Goal: Transaction & Acquisition: Purchase product/service

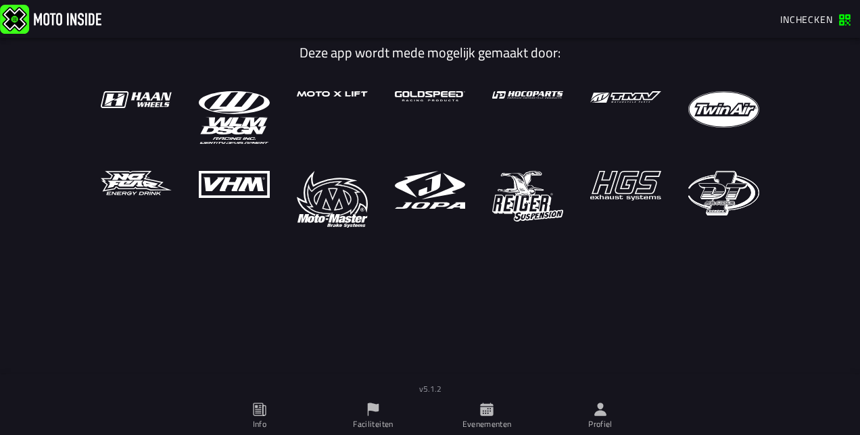
click at [486, 393] on ion-col "v5.1.2" at bounding box center [430, 386] width 860 height 23
click at [485, 402] on span "Evenementen" at bounding box center [486, 417] width 97 height 38
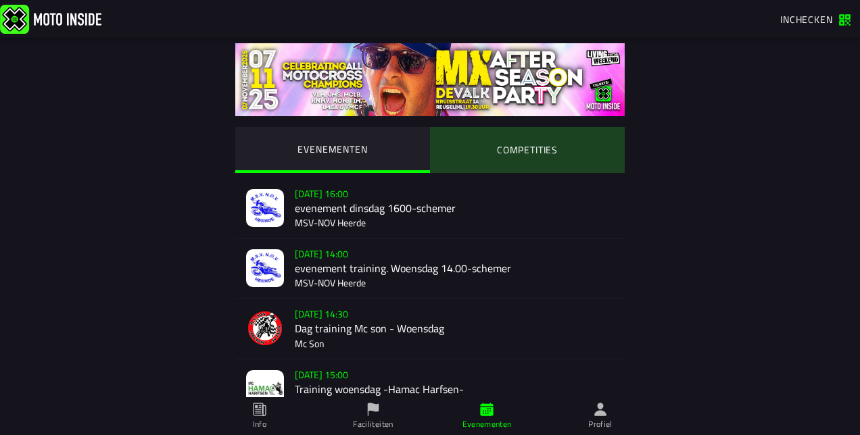
click at [517, 150] on ion-segment-button "COMPETITIES" at bounding box center [527, 150] width 195 height 46
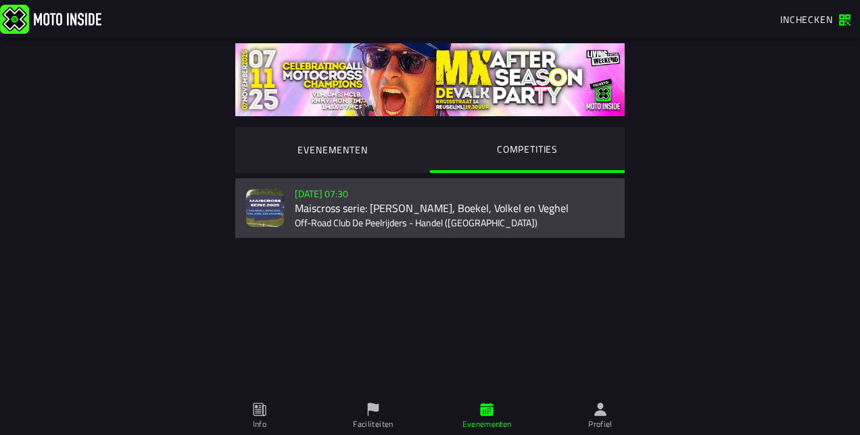
click at [380, 214] on div "[DATE] 07:30 Maiscross serie: Handel, Boekel, Volkel en Veghel Off-Road Club De…" at bounding box center [454, 207] width 319 height 59
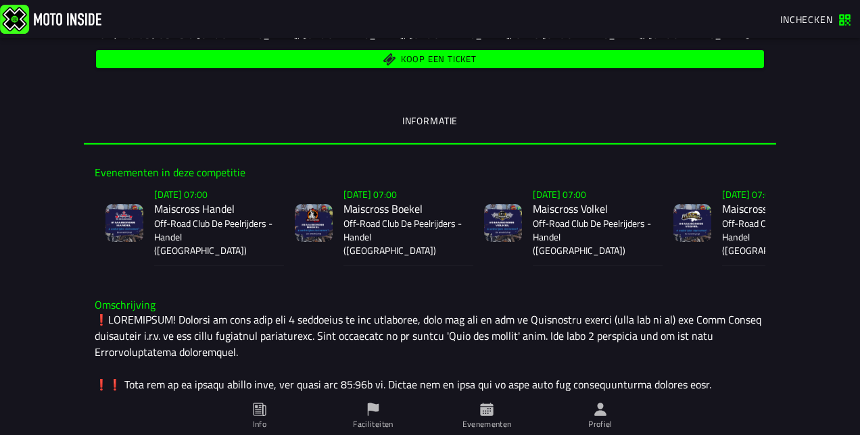
scroll to position [239, 0]
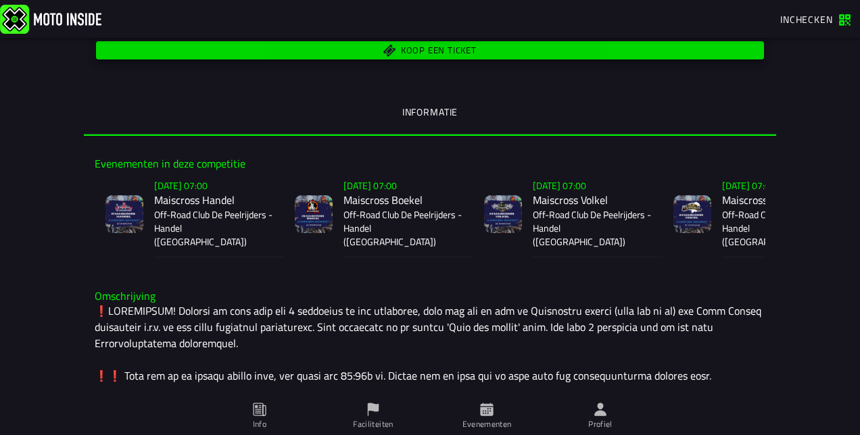
click at [312, 48] on span "Koop een ticket" at bounding box center [430, 50] width 652 height 13
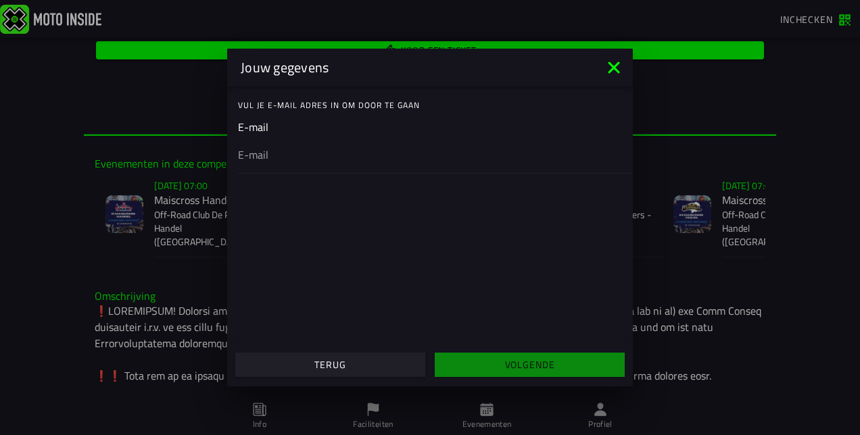
click at [318, 160] on input "email" at bounding box center [430, 155] width 384 height 16
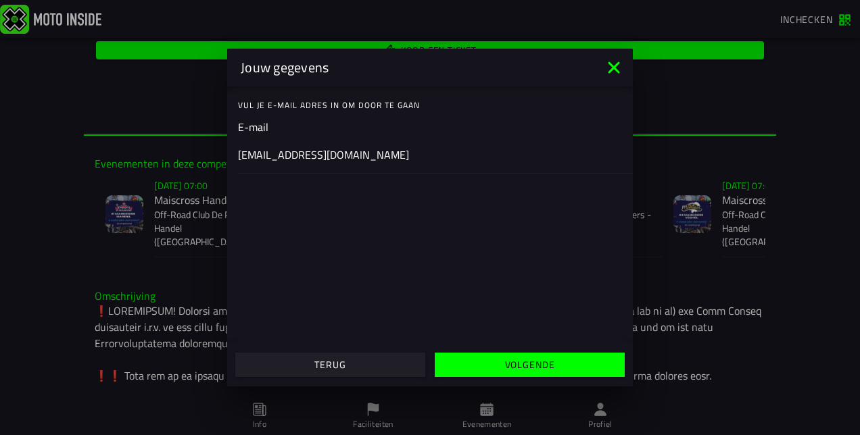
type input "[EMAIL_ADDRESS][DOMAIN_NAME]"
click at [0, 0] on slot "Volgende" at bounding box center [0, 0] width 0 height 0
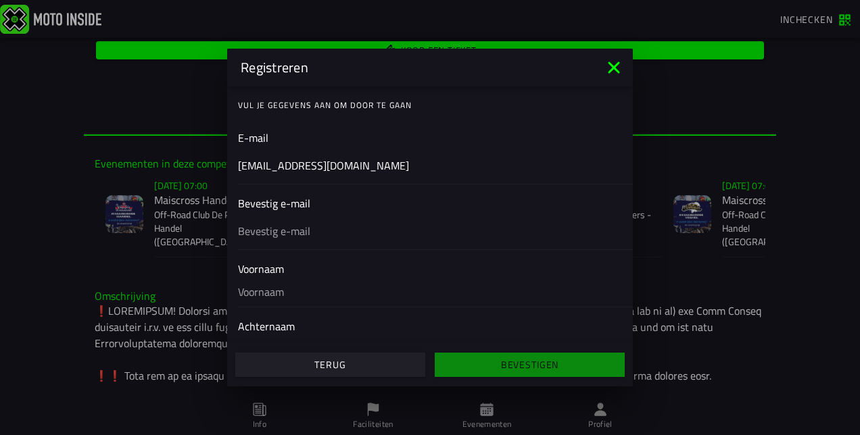
click at [311, 234] on input "text" at bounding box center [430, 231] width 384 height 16
type input "[EMAIL_ADDRESS][DOMAIN_NAME]"
click at [302, 296] on input "text" at bounding box center [430, 292] width 384 height 30
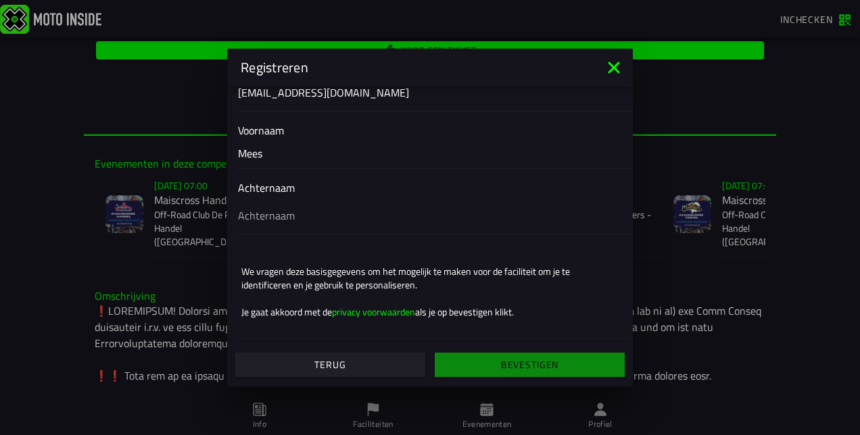
type input "Mees"
click at [302, 219] on input "text" at bounding box center [430, 216] width 384 height 16
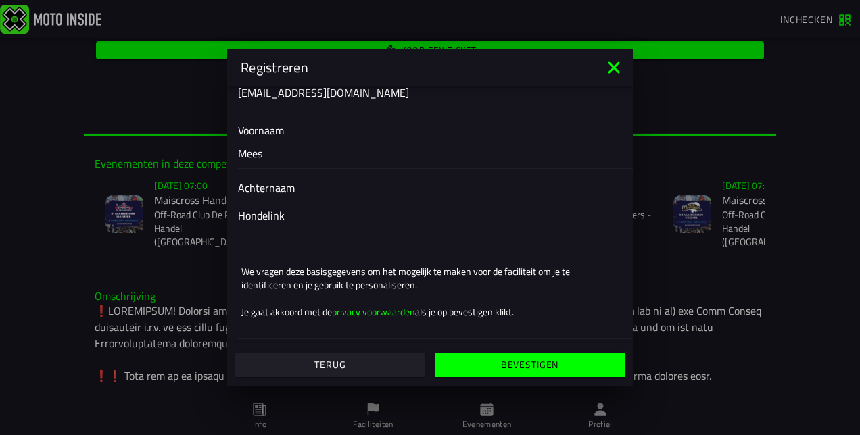
type input "Hondelink"
click at [500, 369] on span "Bevestigen" at bounding box center [529, 364] width 169 height 9
click at [487, 366] on span "button" at bounding box center [529, 364] width 169 height 9
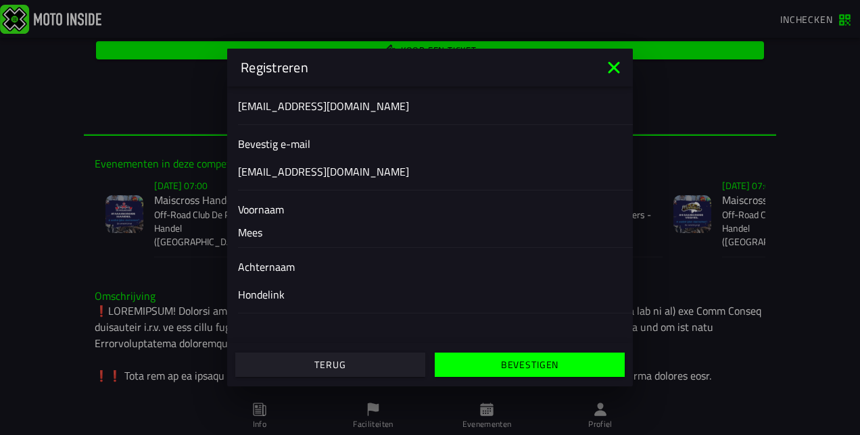
scroll to position [45, 0]
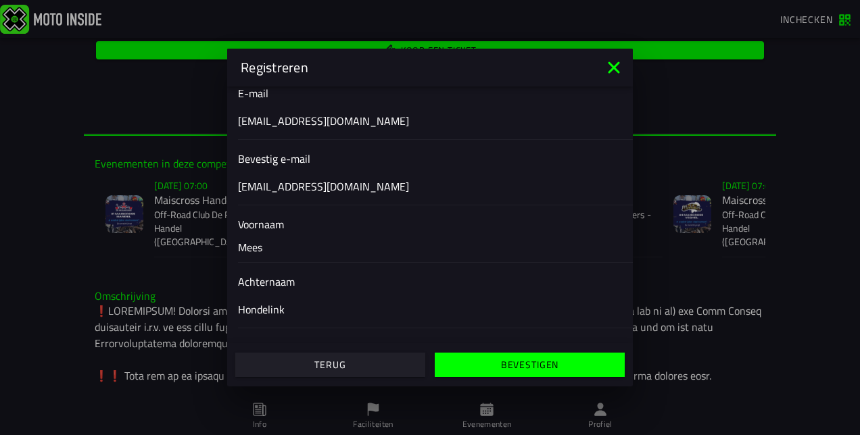
click at [257, 124] on input "[EMAIL_ADDRESS][DOMAIN_NAME]" at bounding box center [430, 121] width 384 height 16
type input "[EMAIL_ADDRESS][DOMAIN_NAME]"
click at [488, 361] on span "button" at bounding box center [529, 364] width 169 height 9
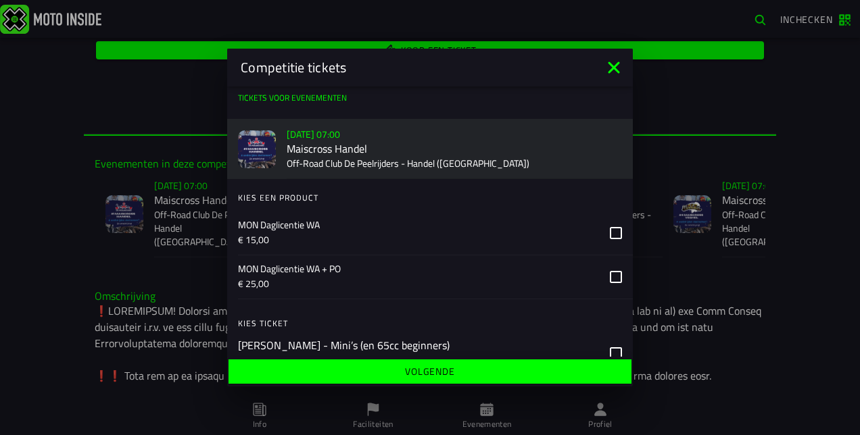
click at [584, 272] on p "MON Daglicentie WA + PO" at bounding box center [418, 269] width 361 height 14
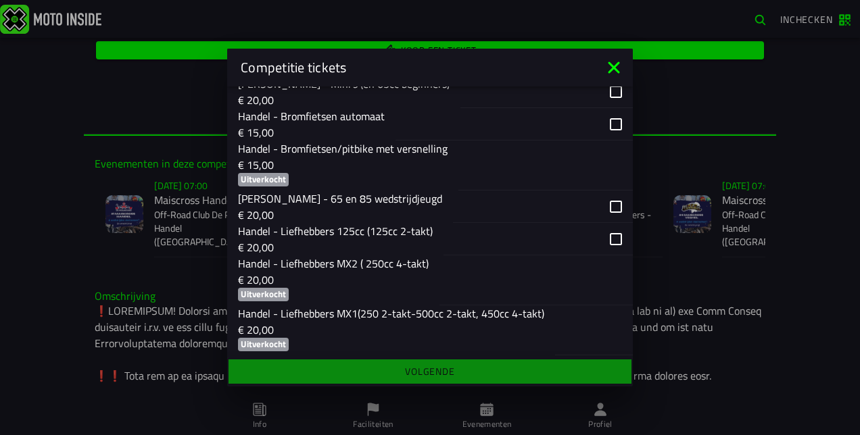
scroll to position [262, 0]
click at [611, 234] on div "button" at bounding box center [538, 238] width 189 height 32
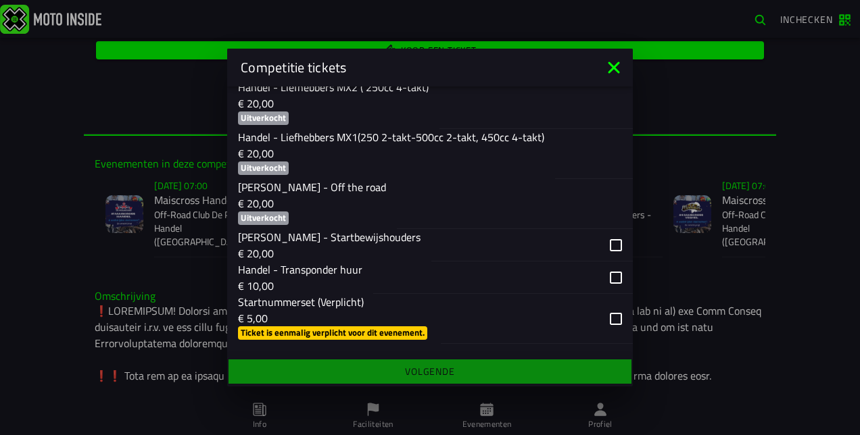
scroll to position [440, 0]
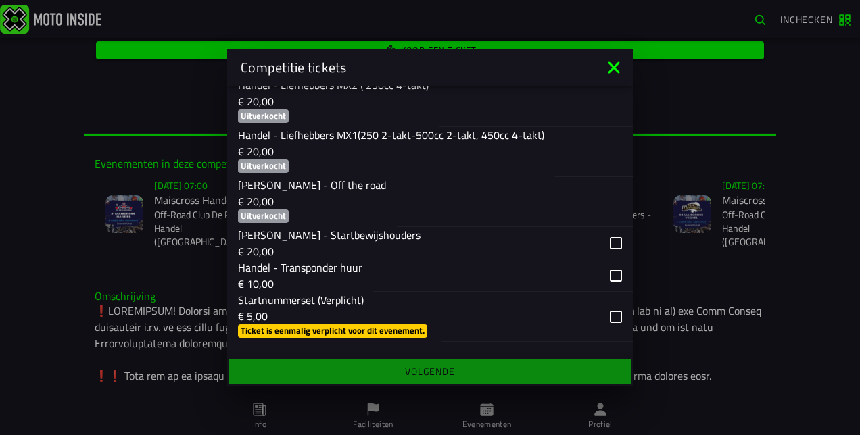
click at [608, 279] on div "button" at bounding box center [503, 276] width 260 height 32
click at [607, 303] on div "button" at bounding box center [537, 317] width 192 height 50
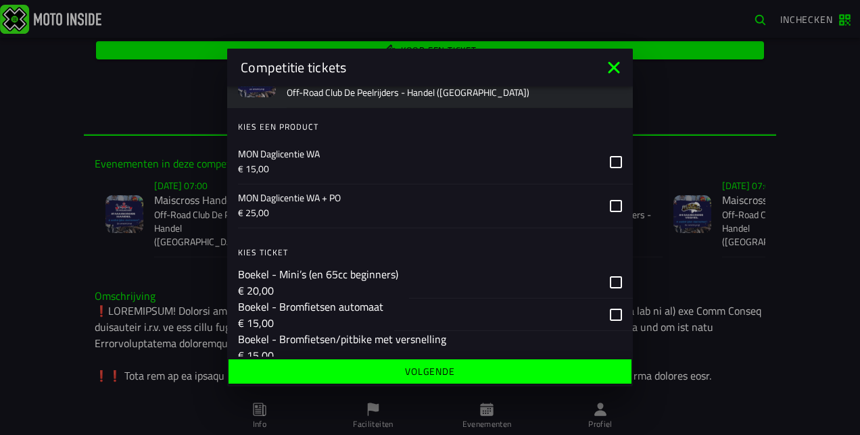
scroll to position [757, 0]
click at [592, 212] on div "MON Daglicentie WA + PO € 25,00" at bounding box center [435, 206] width 395 height 44
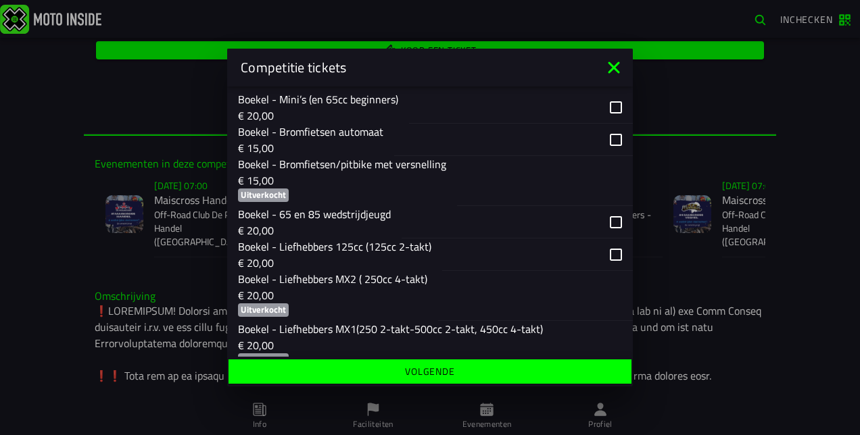
scroll to position [932, 0]
click at [608, 250] on div "button" at bounding box center [537, 254] width 191 height 32
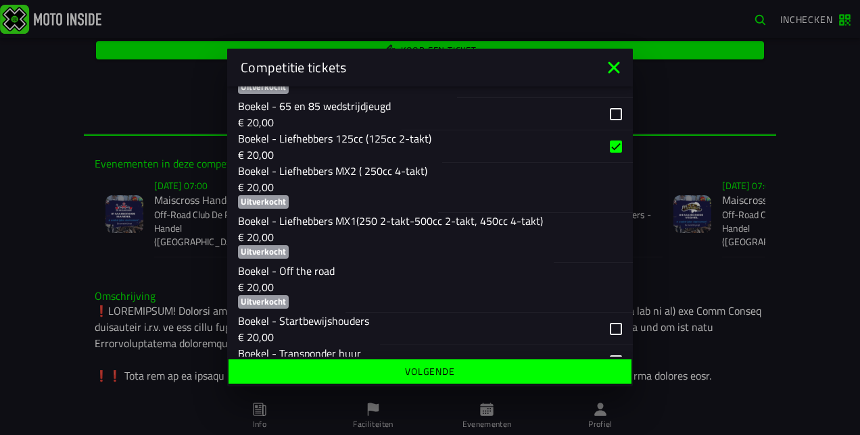
scroll to position [1128, 0]
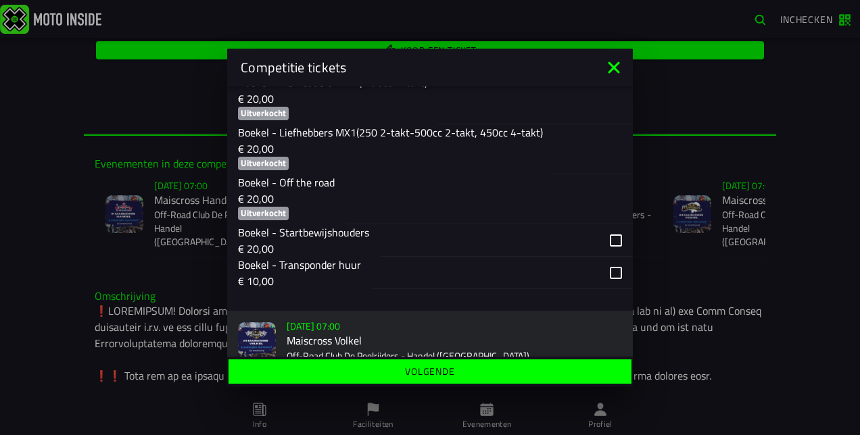
click at [583, 276] on div "button" at bounding box center [485, 273] width 227 height 32
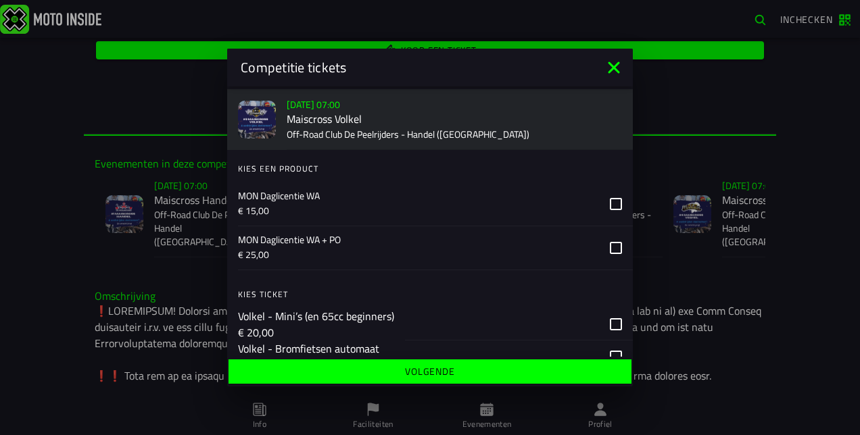
scroll to position [1357, 0]
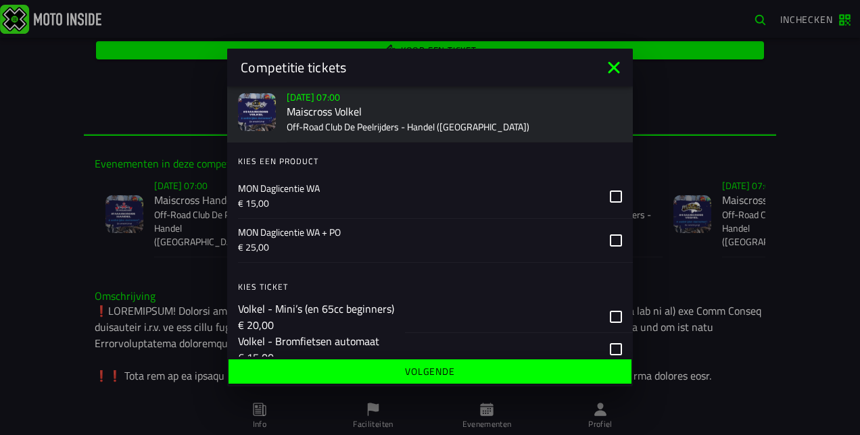
click at [588, 247] on p "€ 25,00" at bounding box center [418, 248] width 361 height 14
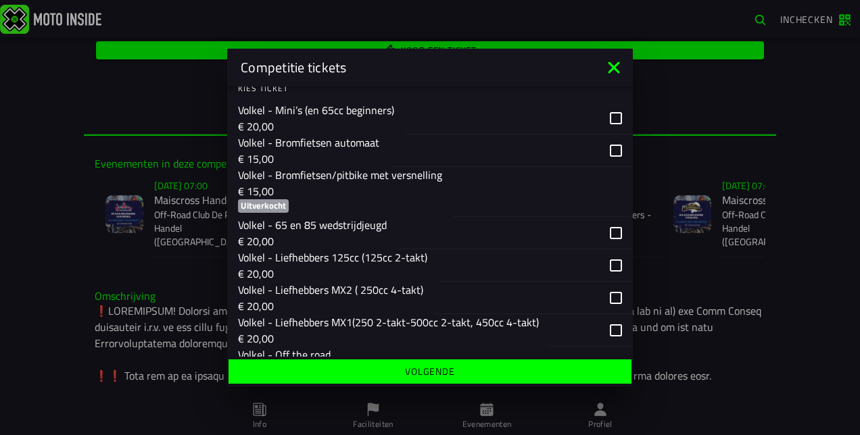
scroll to position [1556, 0]
click at [570, 263] on div "button" at bounding box center [518, 265] width 161 height 32
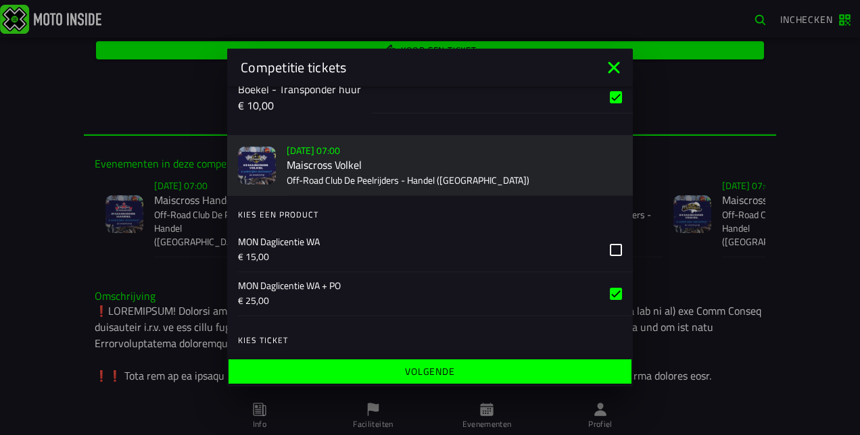
click at [548, 290] on p "MON Daglicentie WA + PO" at bounding box center [418, 286] width 361 height 14
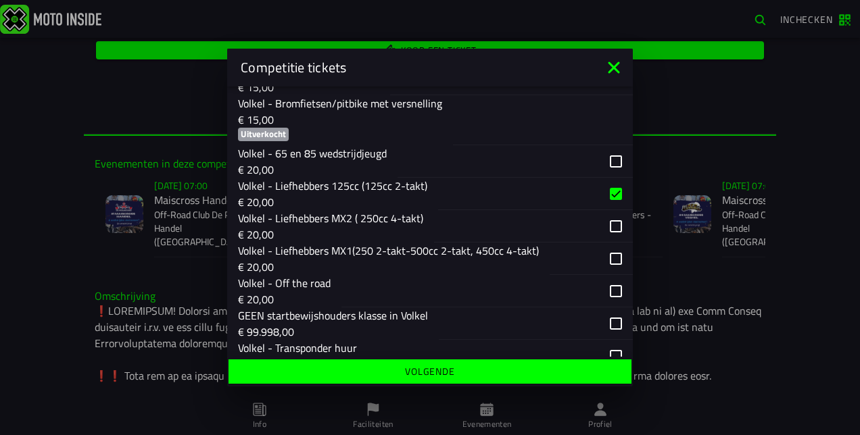
scroll to position [1673, 0]
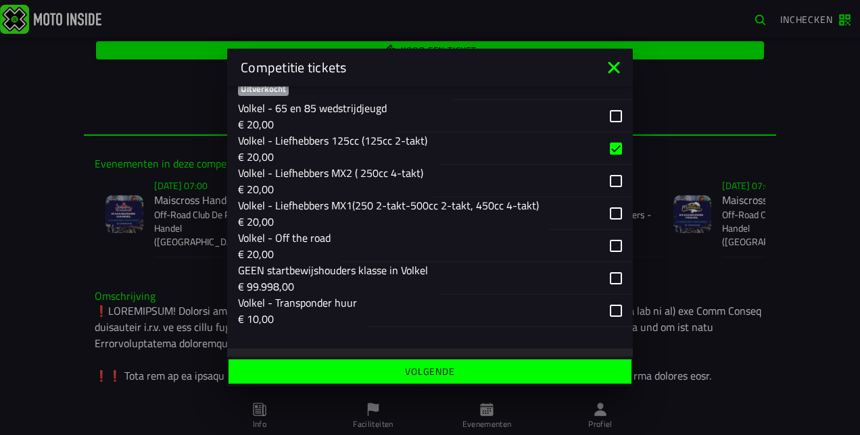
click at [588, 158] on div "button" at bounding box center [535, 149] width 195 height 32
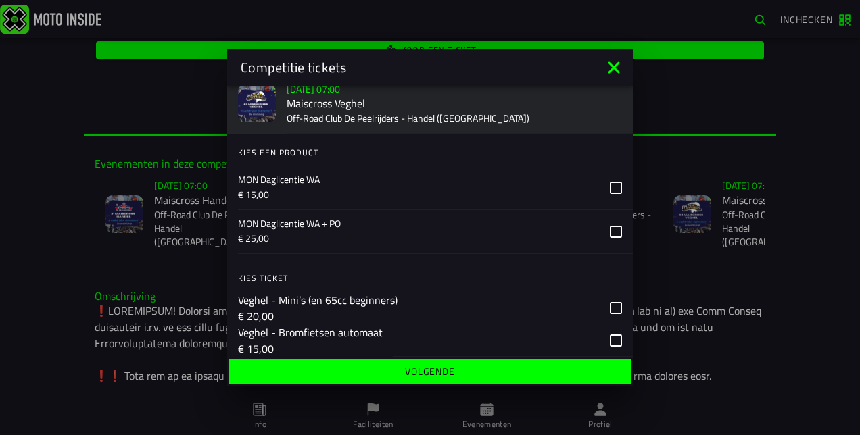
scroll to position [1949, 0]
click at [588, 235] on p "€ 25,00" at bounding box center [418, 238] width 361 height 14
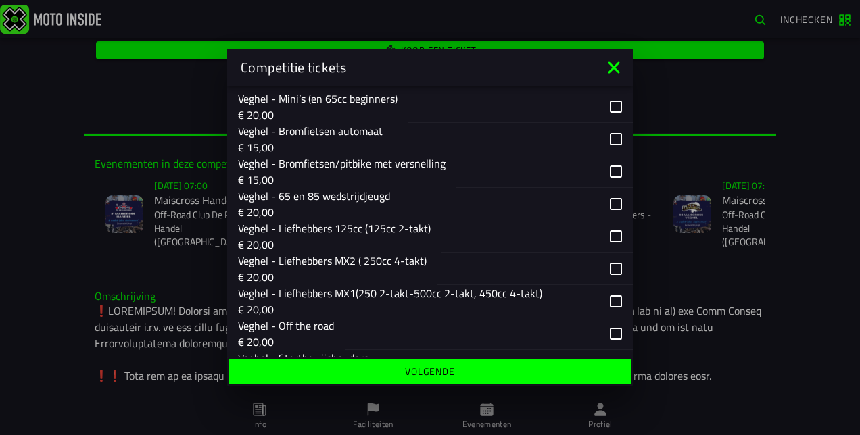
scroll to position [2151, 0]
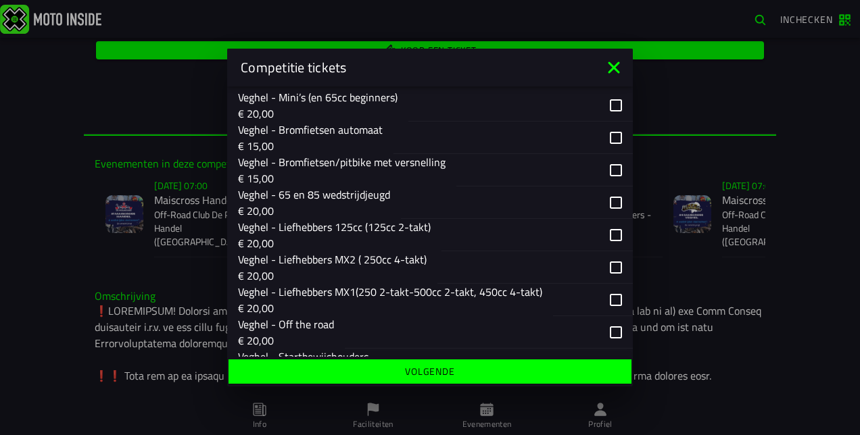
click at [606, 230] on div "button" at bounding box center [536, 235] width 191 height 32
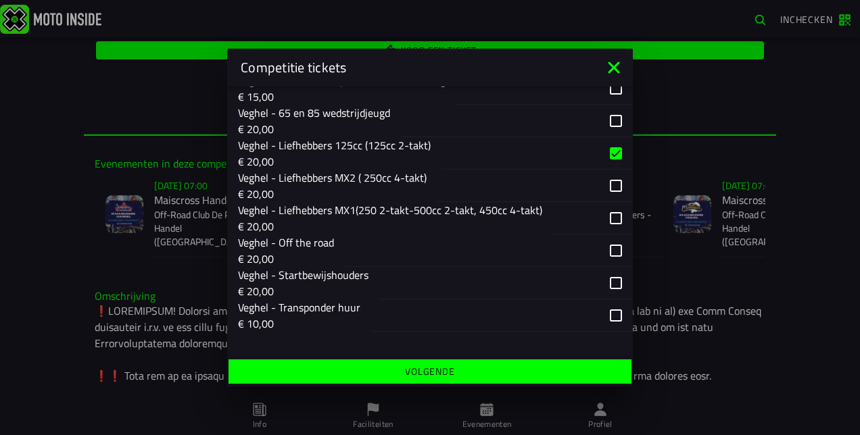
click at [549, 313] on div "button" at bounding box center [485, 316] width 228 height 32
click at [535, 372] on span "Volgende" at bounding box center [430, 371] width 382 height 9
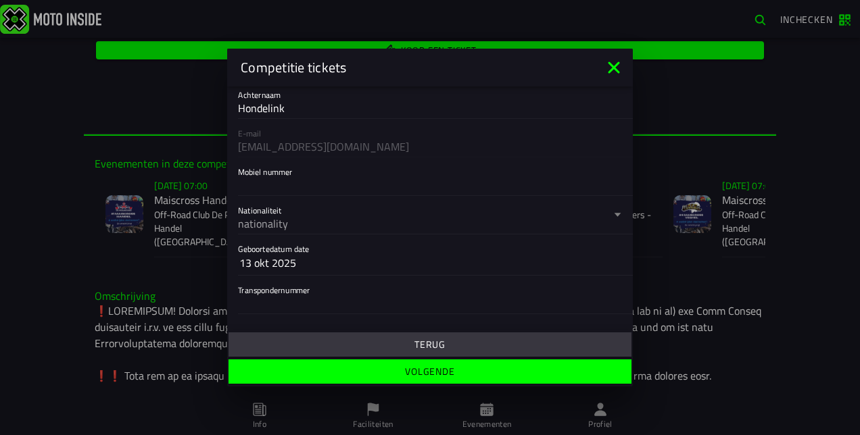
scroll to position [191, 0]
click at [287, 189] on input "Mobiel nummer" at bounding box center [430, 184] width 384 height 16
type input "0616118699"
click at [299, 227] on div "nationality" at bounding box center [424, 223] width 373 height 16
click at [299, 227] on button "Nationaliteit nationality" at bounding box center [430, 214] width 384 height 38
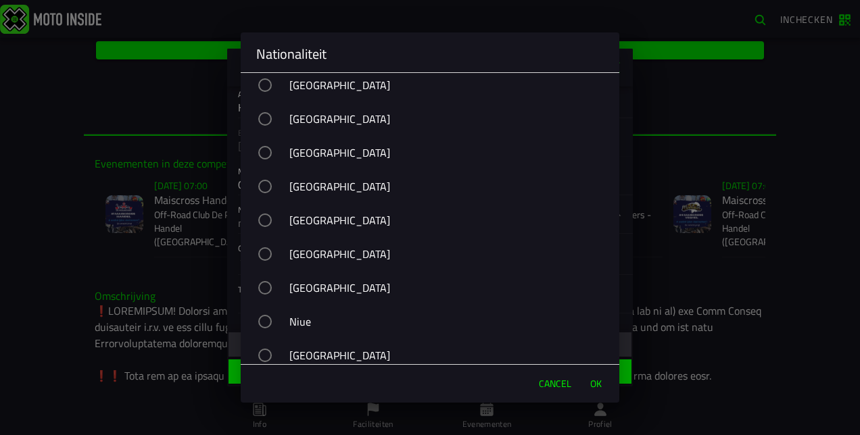
scroll to position [5282, 0]
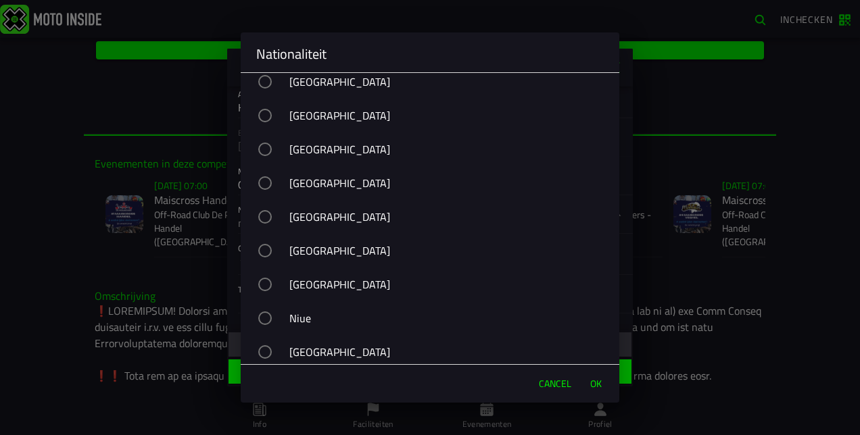
click at [272, 118] on div "button" at bounding box center [265, 116] width 14 height 14
click at [590, 387] on span "OK" at bounding box center [595, 384] width 11 height 14
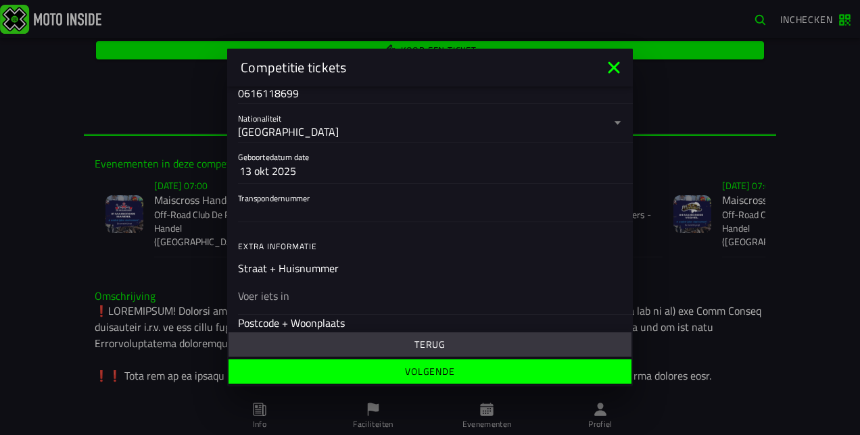
click at [384, 264] on ion-input "Straat + Huisnummer" at bounding box center [430, 287] width 384 height 54
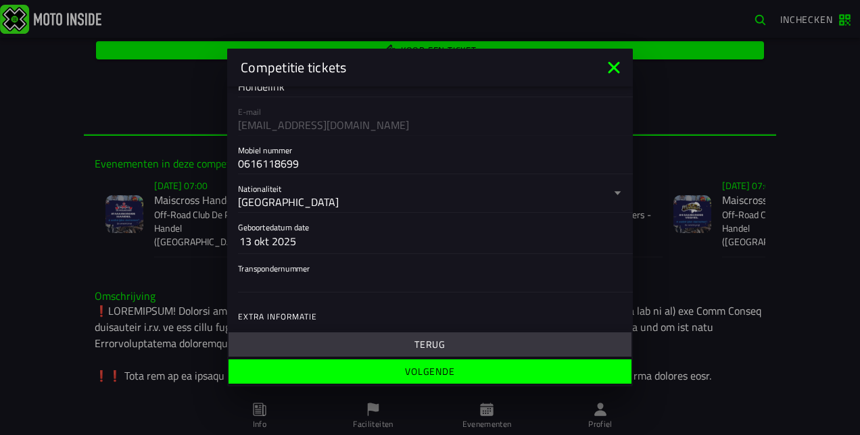
scroll to position [212, 0]
click at [302, 241] on button "13 okt 2025" at bounding box center [429, 242] width 381 height 24
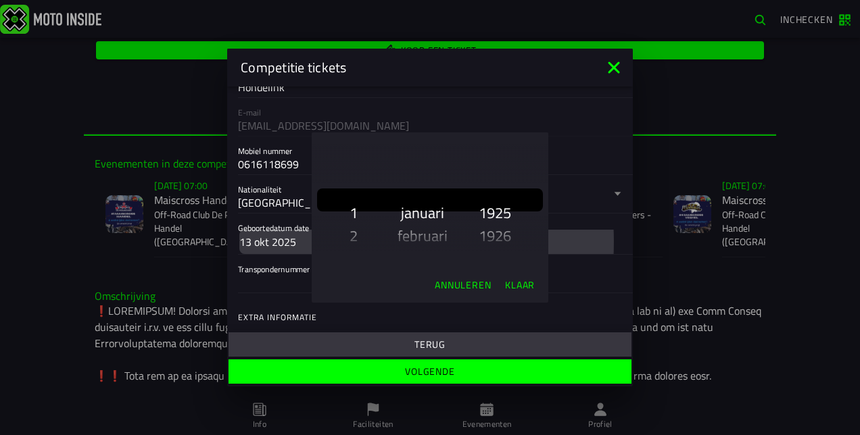
scroll to position [289, 0]
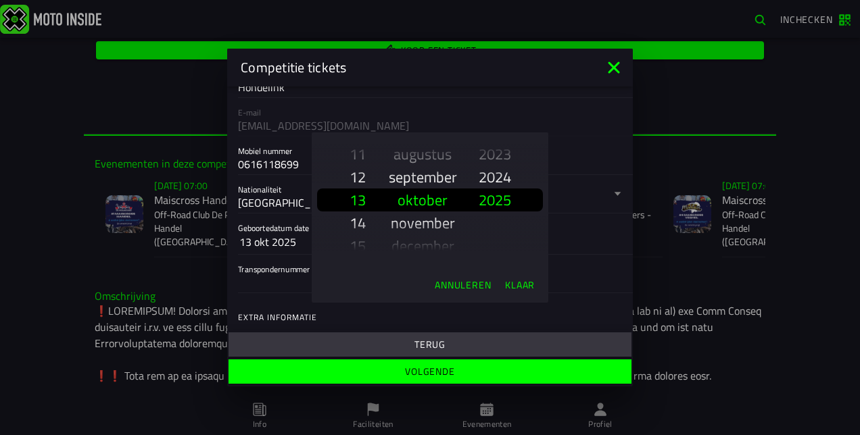
click at [0, 0] on slot "12" at bounding box center [0, 0] width 0 height 0
click at [0, 0] on slot "Klaar" at bounding box center [0, 0] width 0 height 0
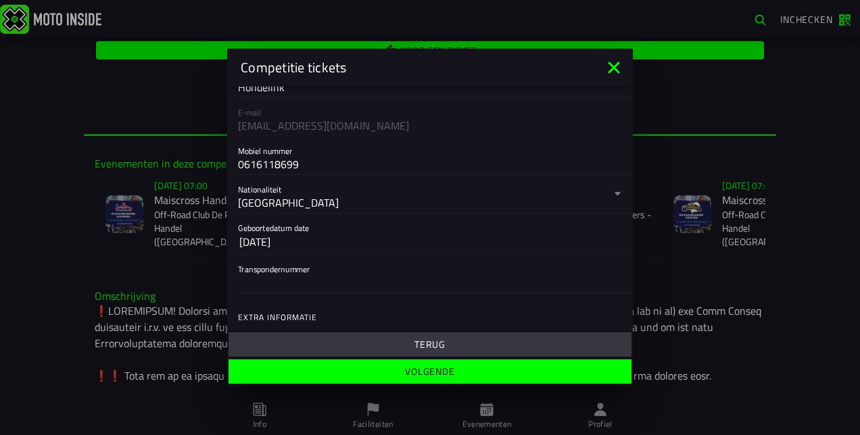
click at [345, 287] on input "Transpondernummer" at bounding box center [430, 282] width 384 height 16
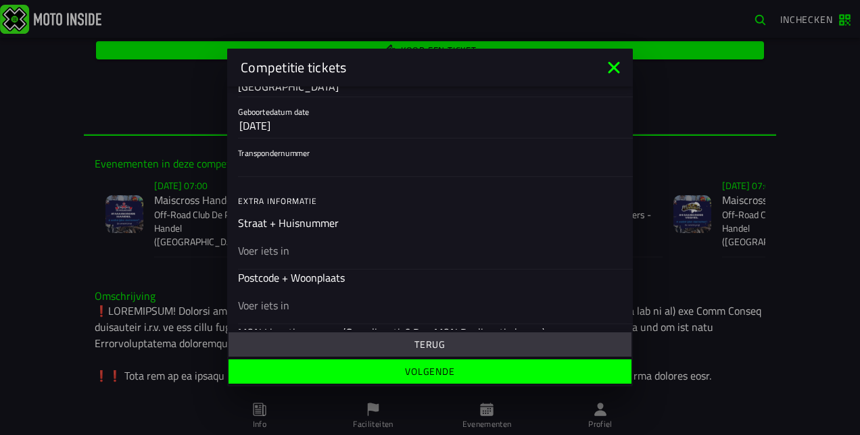
scroll to position [331, 0]
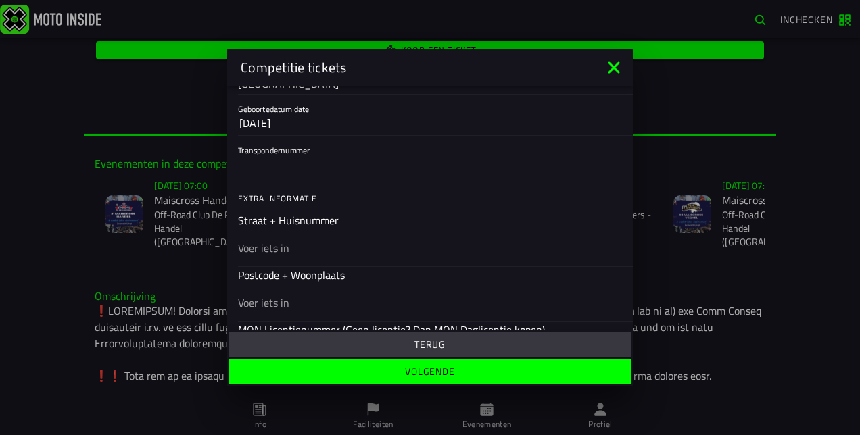
click at [323, 255] on div at bounding box center [430, 248] width 384 height 38
click at [323, 255] on input "text" at bounding box center [430, 248] width 384 height 16
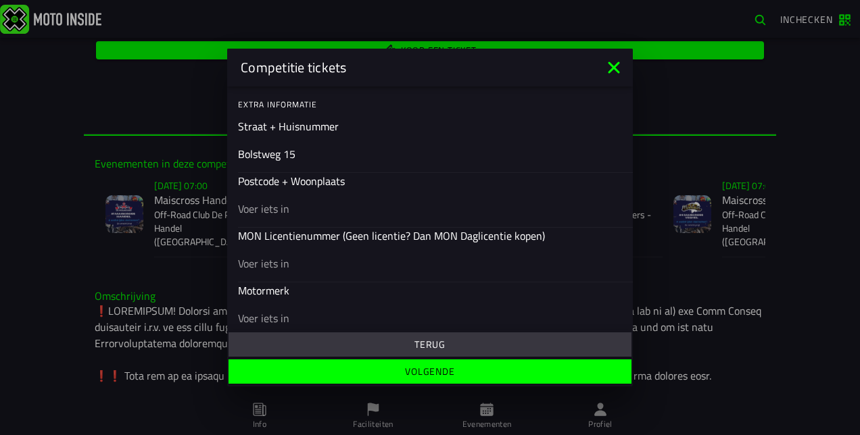
scroll to position [425, 0]
type input "Bolstweg 15"
click at [286, 201] on input "text" at bounding box center [430, 208] width 384 height 16
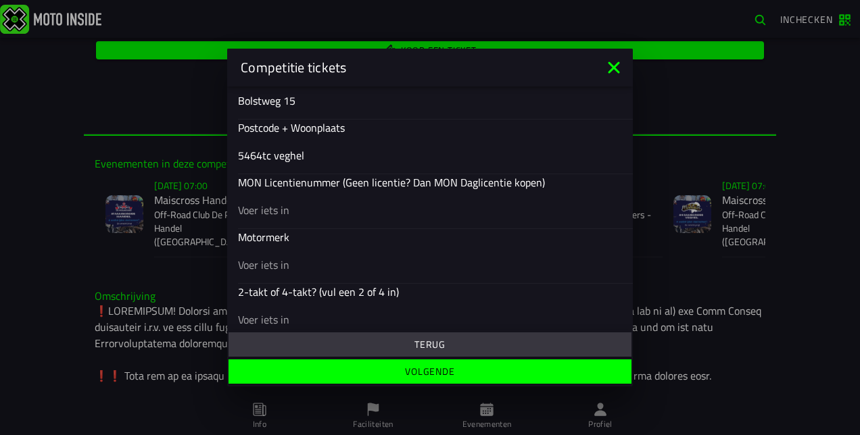
type input "5464tc veghel"
click at [285, 207] on input "text" at bounding box center [430, 210] width 384 height 16
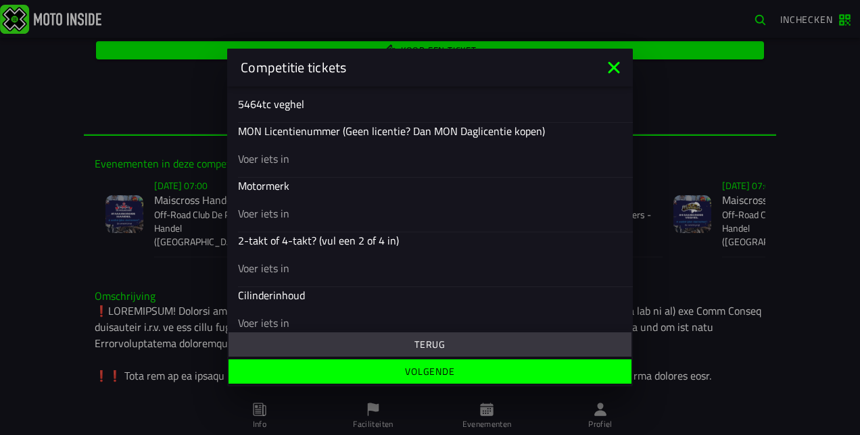
scroll to position [537, 0]
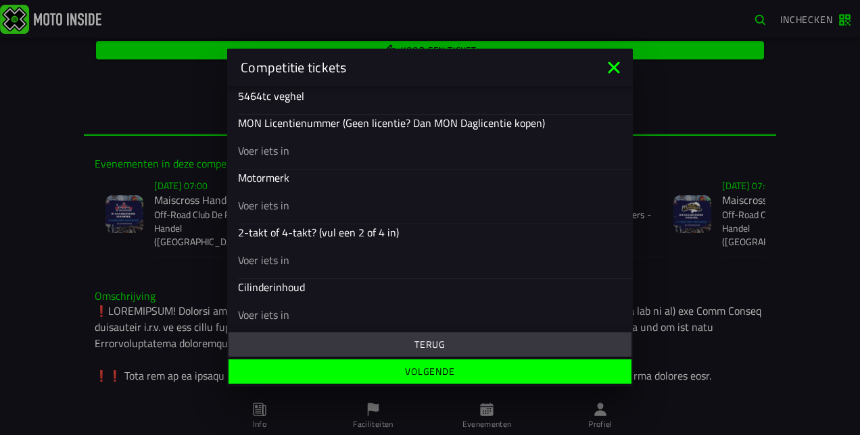
click at [292, 203] on input "text" at bounding box center [430, 205] width 384 height 16
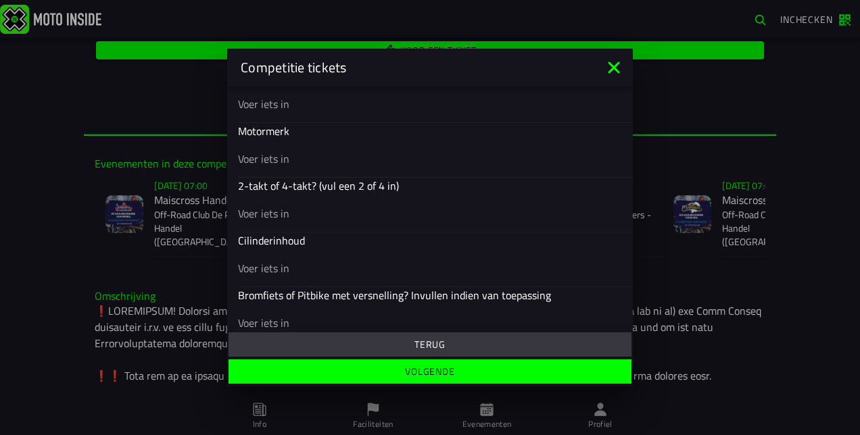
scroll to position [585, 0]
type input "KTM"
click at [291, 212] on input "text" at bounding box center [430, 213] width 384 height 16
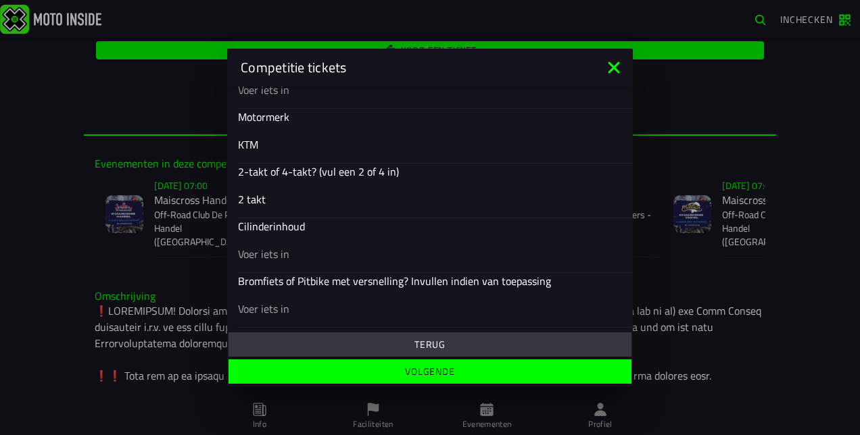
type input "2 takt"
click at [285, 252] on input "text" at bounding box center [430, 254] width 384 height 16
type input "125"
click at [395, 370] on span "Volgende" at bounding box center [430, 371] width 382 height 9
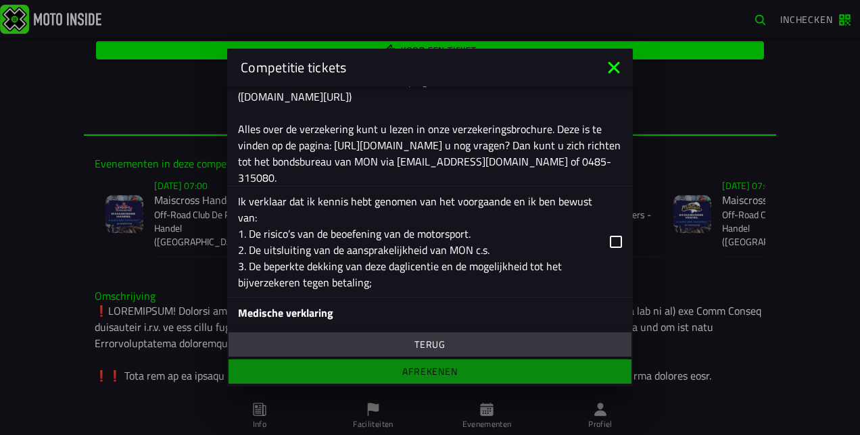
click at [567, 254] on div "Ik verklaar dat ik kennis hebt genomen van het voorgaande en ik ben bewust van:…" at bounding box center [418, 241] width 361 height 97
click at [0, 0] on input "Ik verklaar dat ik kennis hebt genomen van het voorgaande en ik ben bewust van:…" at bounding box center [0, 0] width 0 height 0
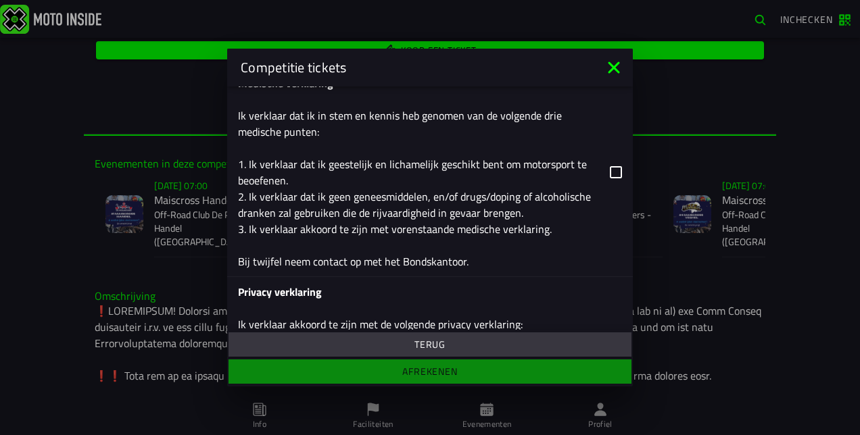
click at [597, 174] on label "Medische verklaring Ik verklaar dat ik in stem en kennis heb genomen van de vol…" at bounding box center [430, 172] width 384 height 208
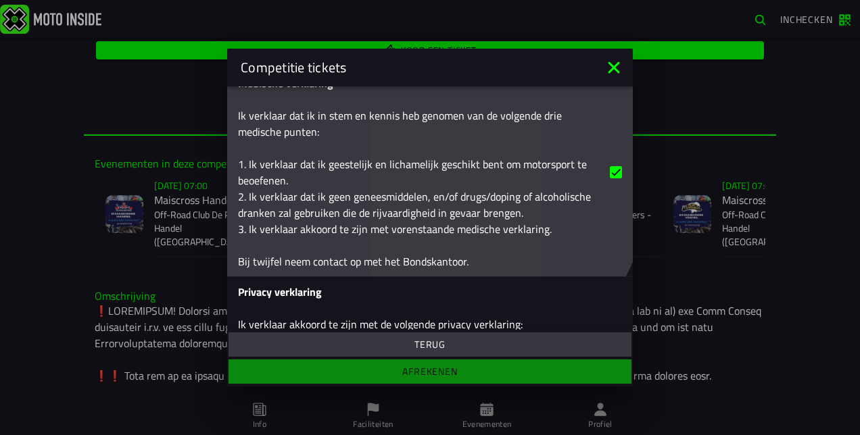
scroll to position [924, 0]
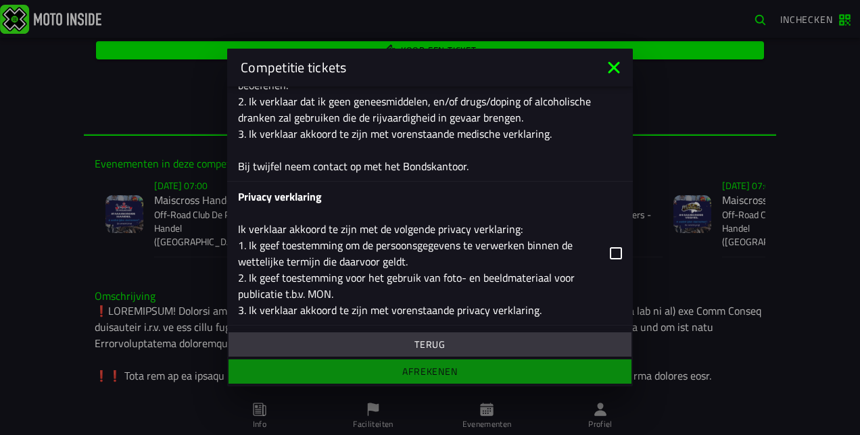
click at [601, 262] on label "Privacy verklaring Ik verklaar akkoord te zijn met de volgende privacy verklari…" at bounding box center [430, 253] width 384 height 143
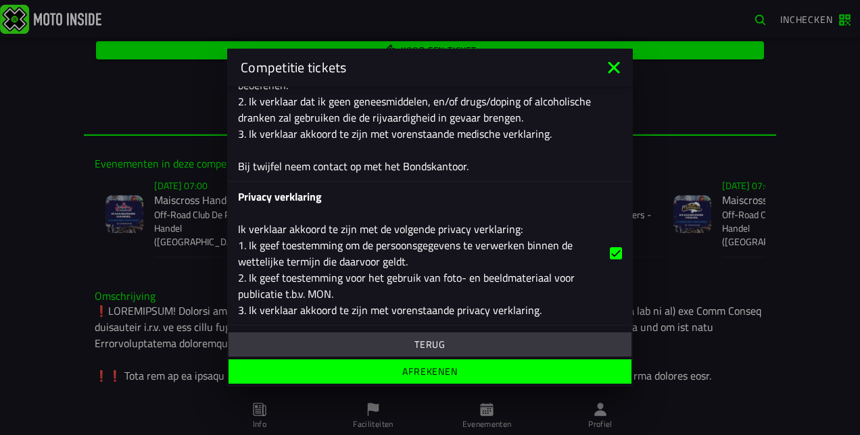
click at [490, 373] on span "Afrekenen" at bounding box center [430, 371] width 382 height 9
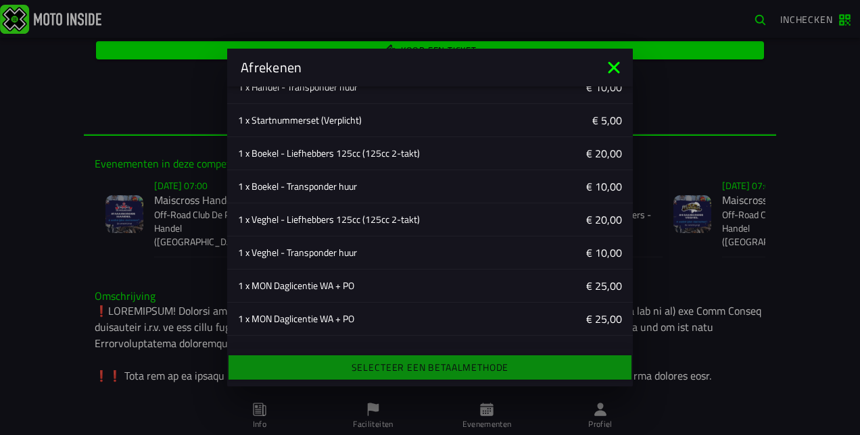
scroll to position [327, 0]
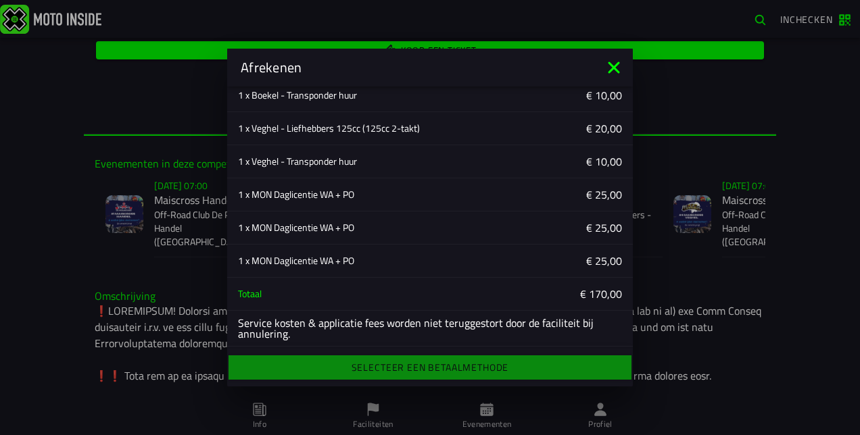
click at [417, 376] on div "Selecteer een betaalmethode" at bounding box center [430, 368] width 406 height 30
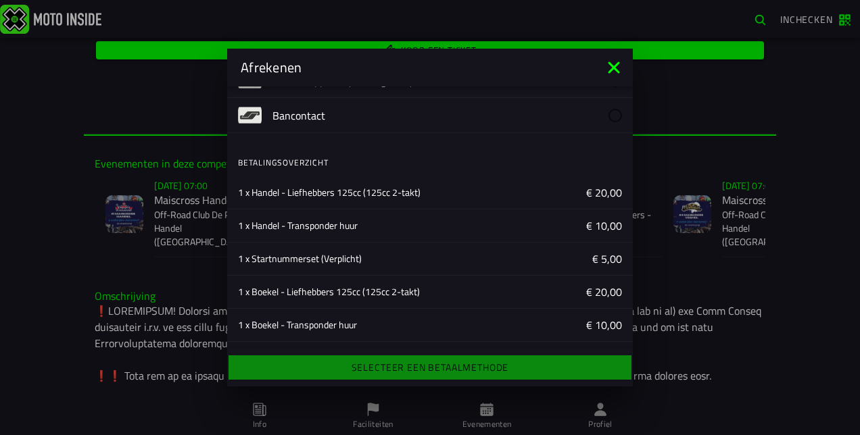
scroll to position [0, 0]
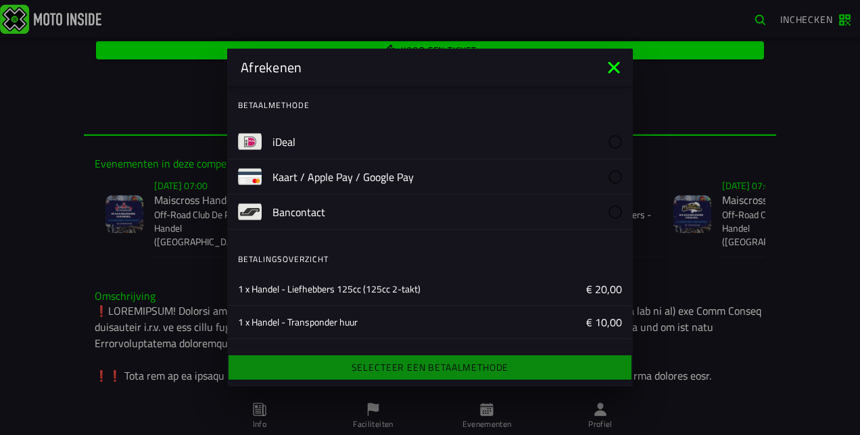
click at [545, 133] on label "iDeal" at bounding box center [447, 141] width 350 height 34
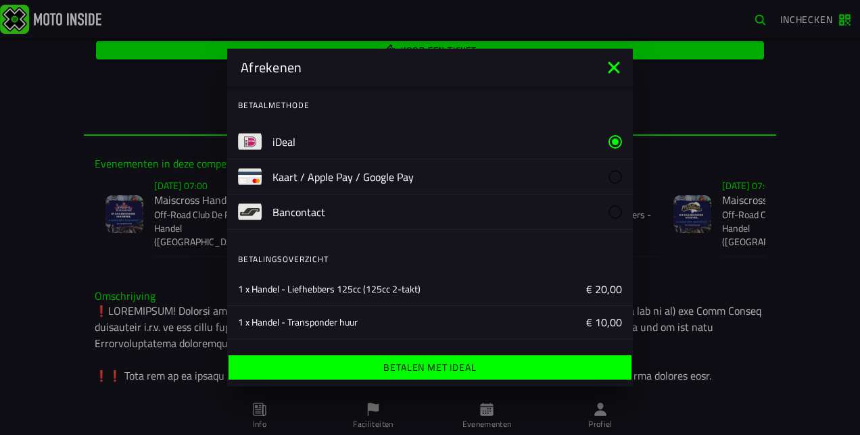
click at [469, 373] on ion-label "Betalen met iDeal" at bounding box center [429, 367] width 93 height 9
